Goal: Information Seeking & Learning: Understand process/instructions

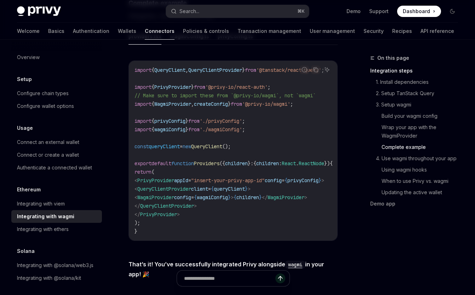
scroll to position [1428, 0]
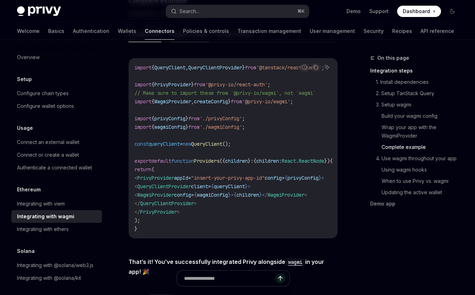
click at [186, 42] on button "wagmiConfig.ts" at bounding box center [189, 34] width 39 height 17
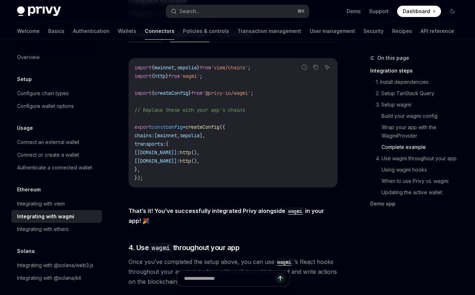
click at [155, 42] on button "providers.tsx" at bounding box center [145, 34] width 33 height 17
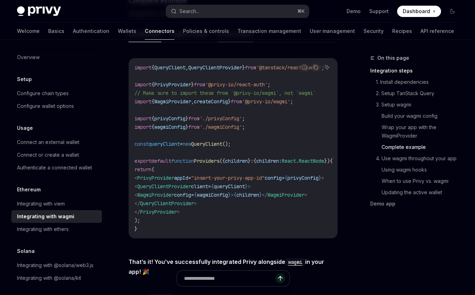
click at [220, 42] on button "privyConfig.ts" at bounding box center [235, 34] width 35 height 17
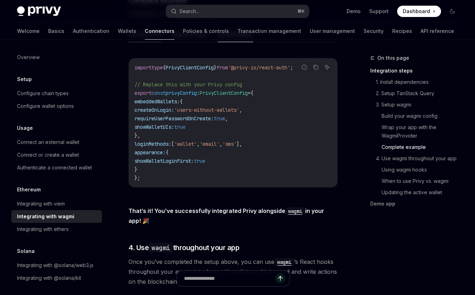
click at [158, 42] on button "providers.tsx" at bounding box center [145, 34] width 33 height 17
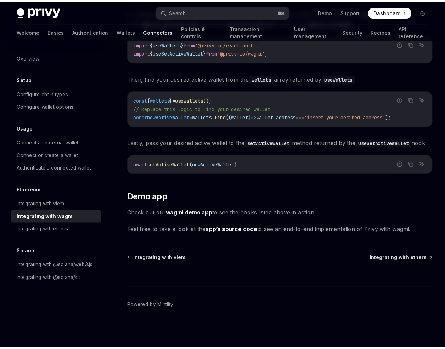
scroll to position [1906, 0]
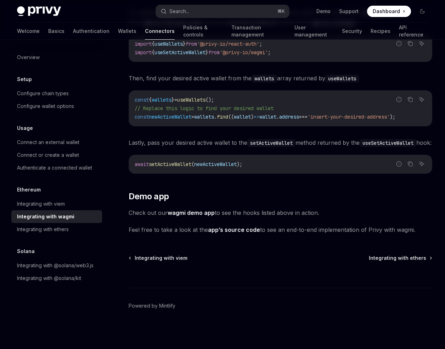
type textarea "*"
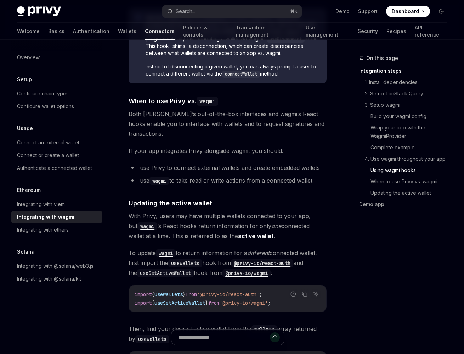
scroll to position [1875, 0]
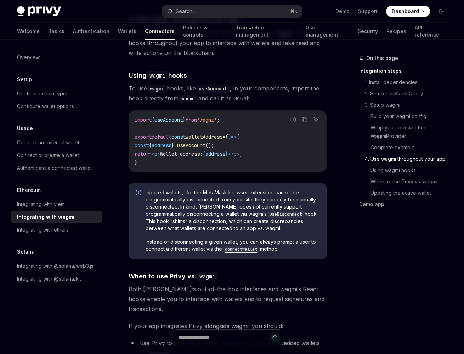
click at [351, 125] on div "On this page Integration steps 1. Install dependencies 2. Setup TanStack Query …" at bounding box center [399, 135] width 108 height 162
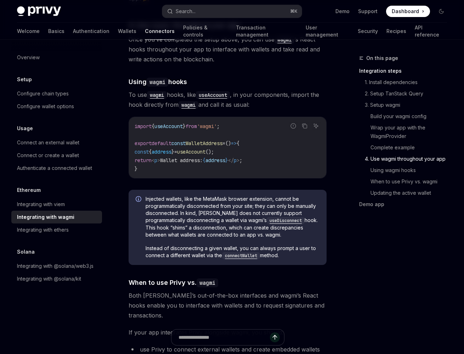
scroll to position [1696, 0]
